Goal: Navigation & Orientation: Understand site structure

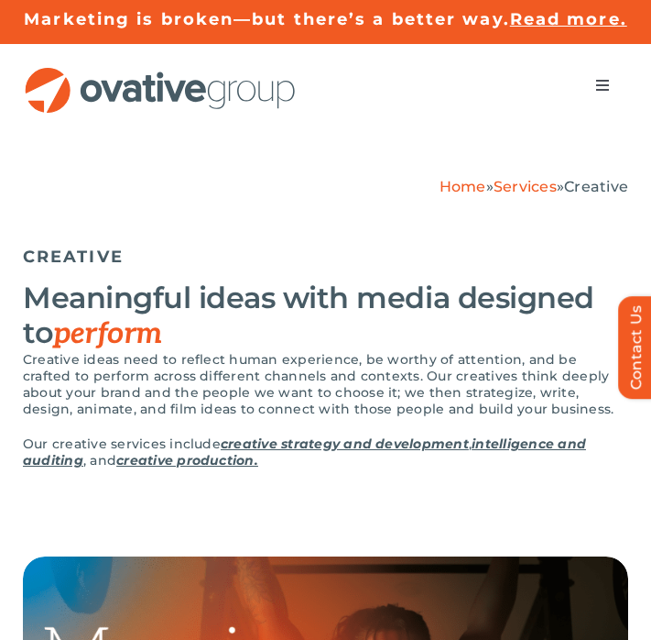
click at [163, 86] on img "OG_Full_horizontal_RGB" at bounding box center [160, 90] width 275 height 47
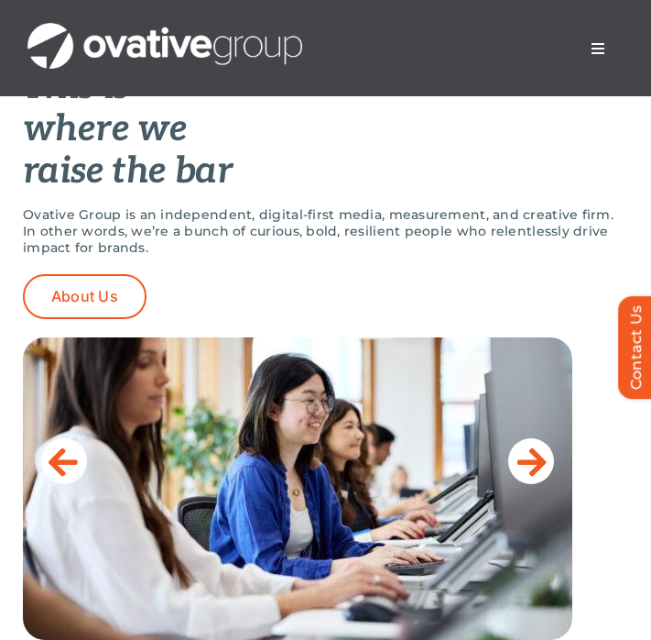
scroll to position [664, 0]
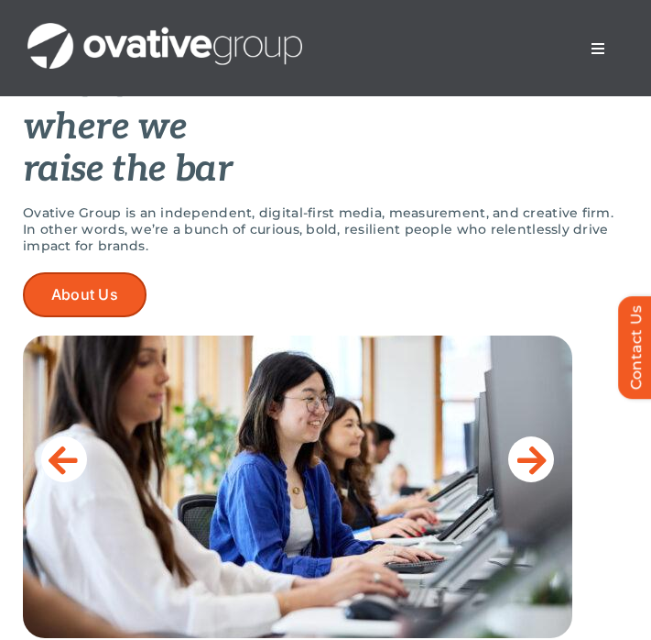
click at [93, 296] on span "About Us" at bounding box center [84, 294] width 67 height 17
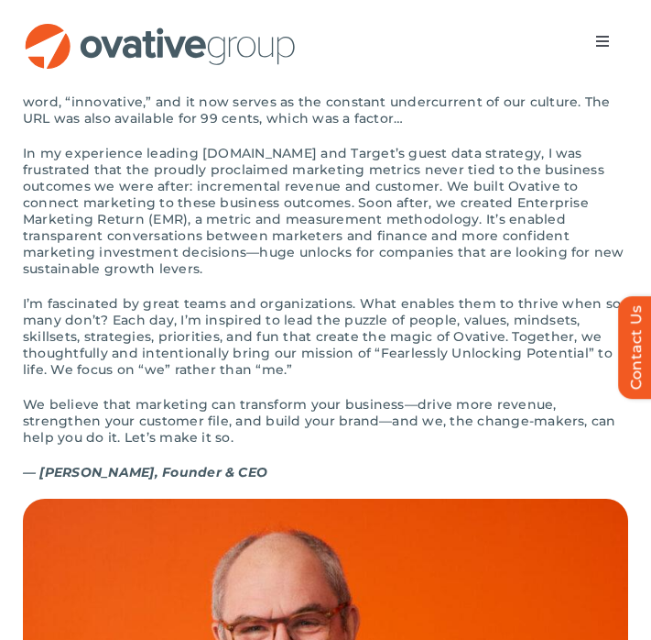
scroll to position [1820, 0]
